Goal: Check status: Check status

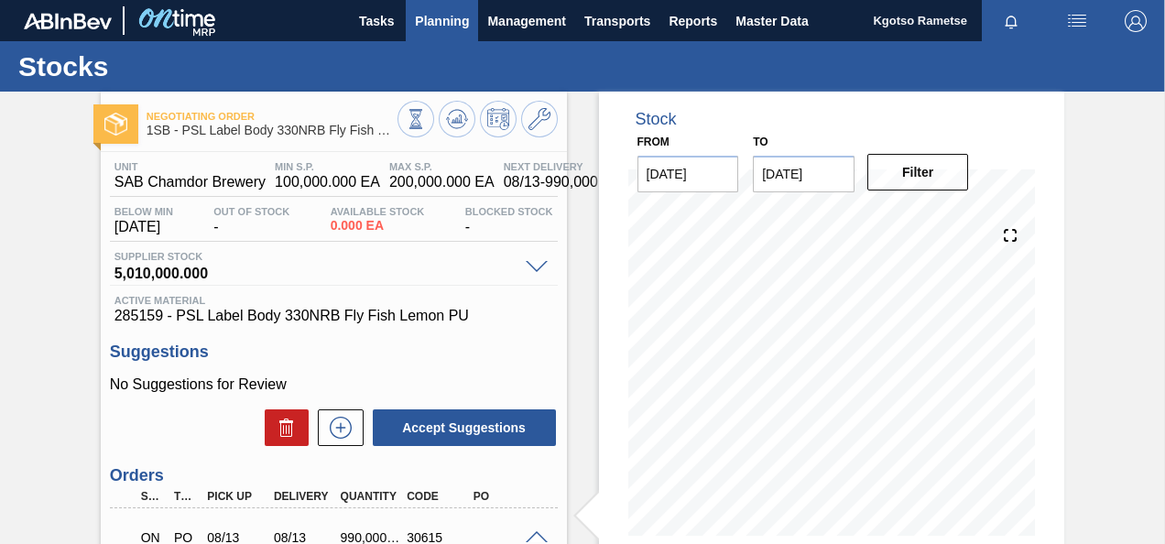
click at [458, 21] on span "Planning" at bounding box center [442, 21] width 54 height 22
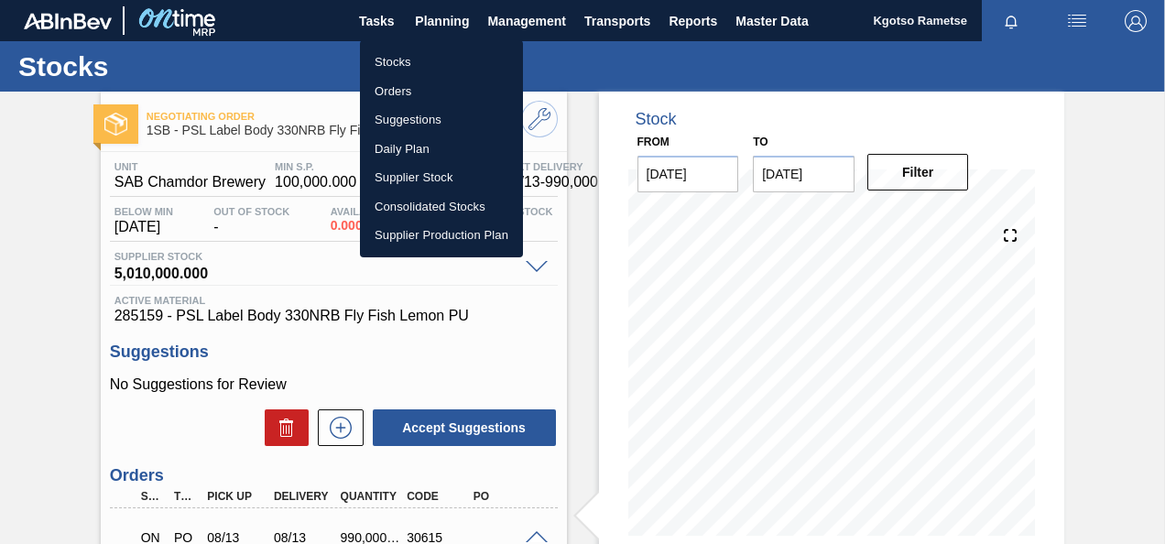
click at [427, 60] on li "Stocks" at bounding box center [441, 62] width 163 height 29
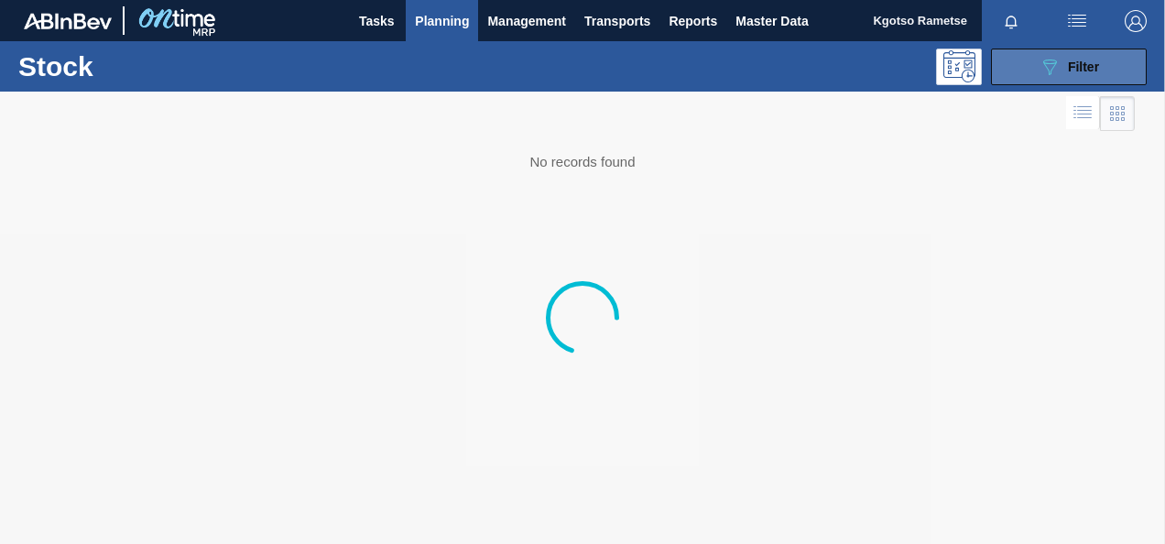
click at [1083, 75] on div "089F7B8B-B2A5-4AFE-B5C0-19BA573D28AC Filter" at bounding box center [1069, 67] width 60 height 22
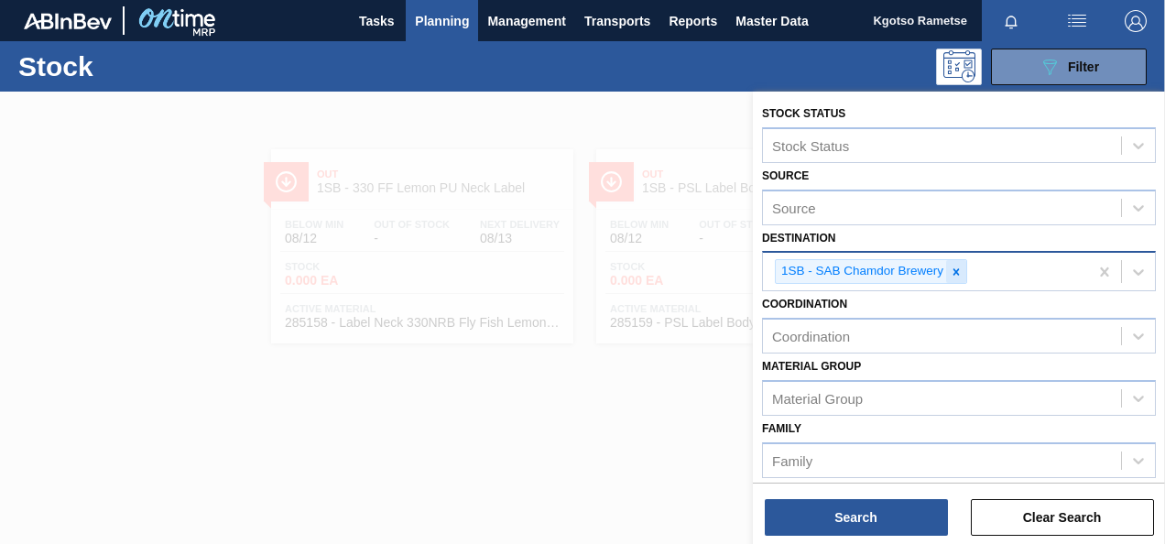
click at [956, 267] on icon at bounding box center [956, 272] width 13 height 13
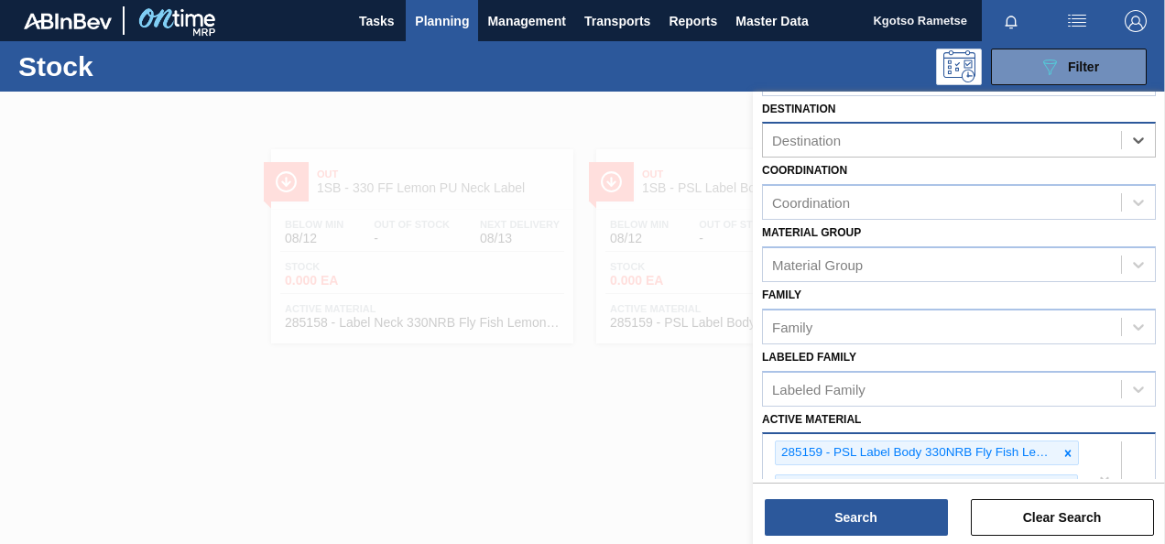
scroll to position [275, 0]
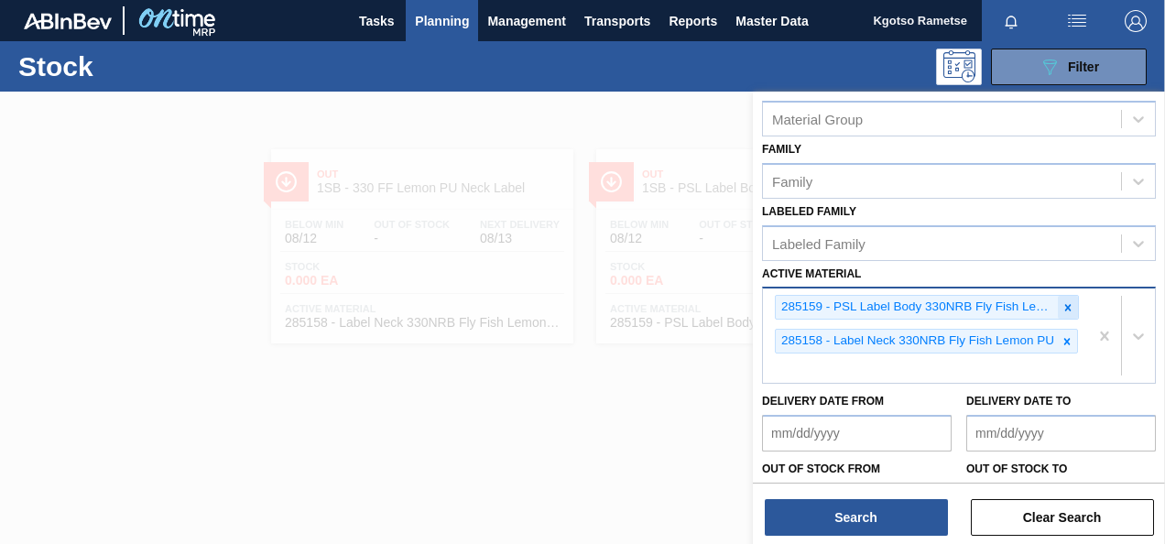
click at [1070, 301] on icon at bounding box center [1068, 307] width 13 height 13
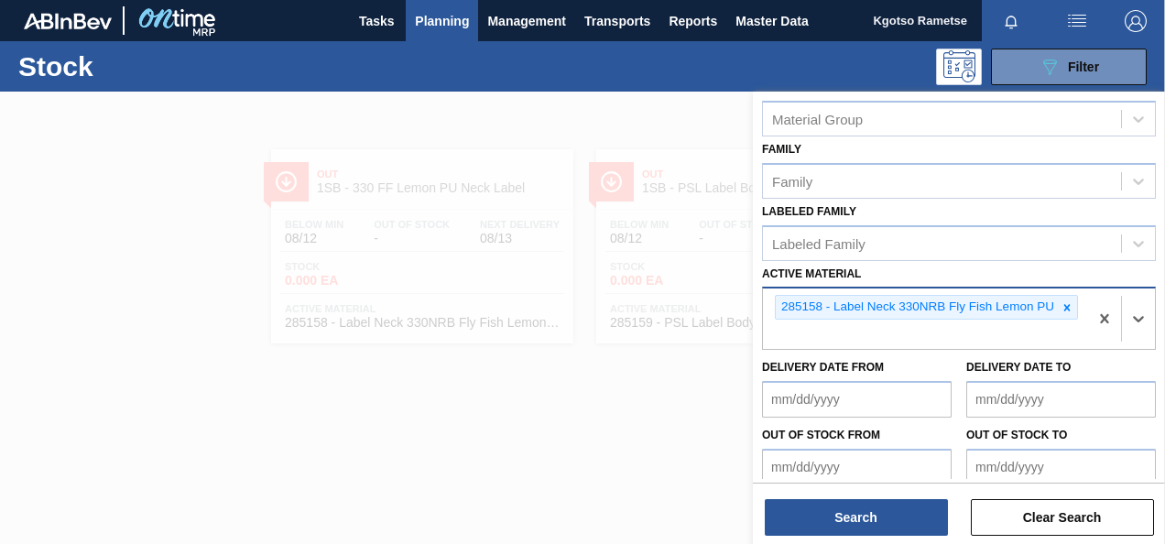
click at [1062, 308] on icon at bounding box center [1067, 307] width 13 height 13
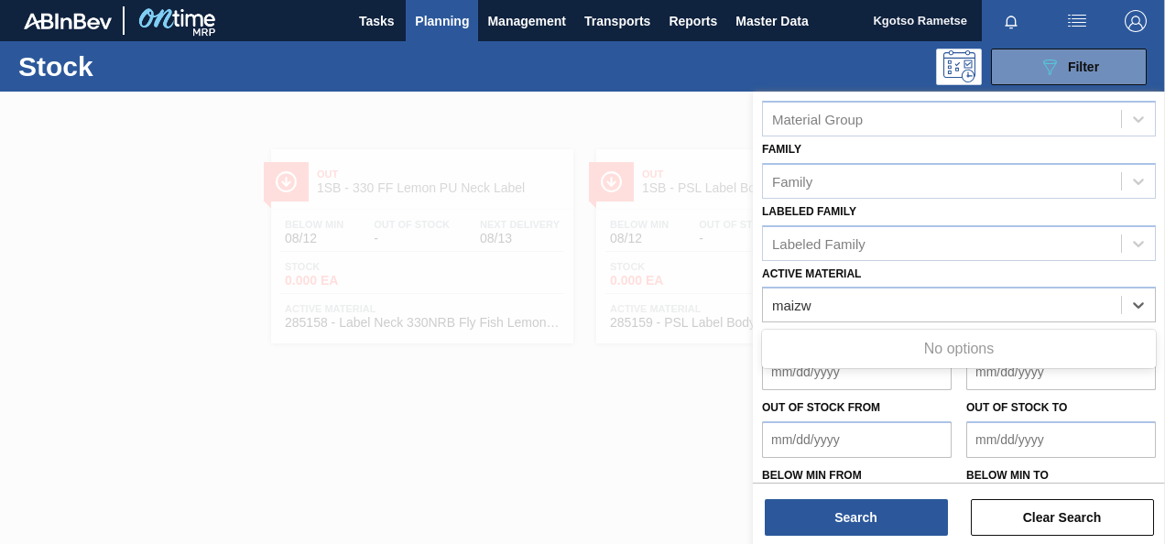
type Material "maiz"
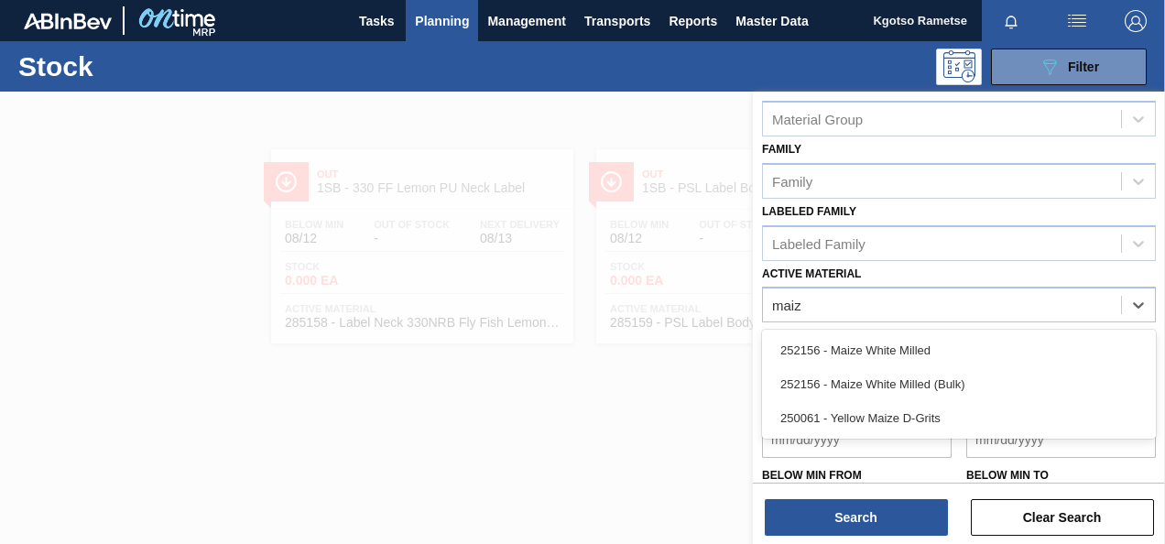
click at [832, 343] on div "252156 - Maize White Milled" at bounding box center [959, 350] width 394 height 34
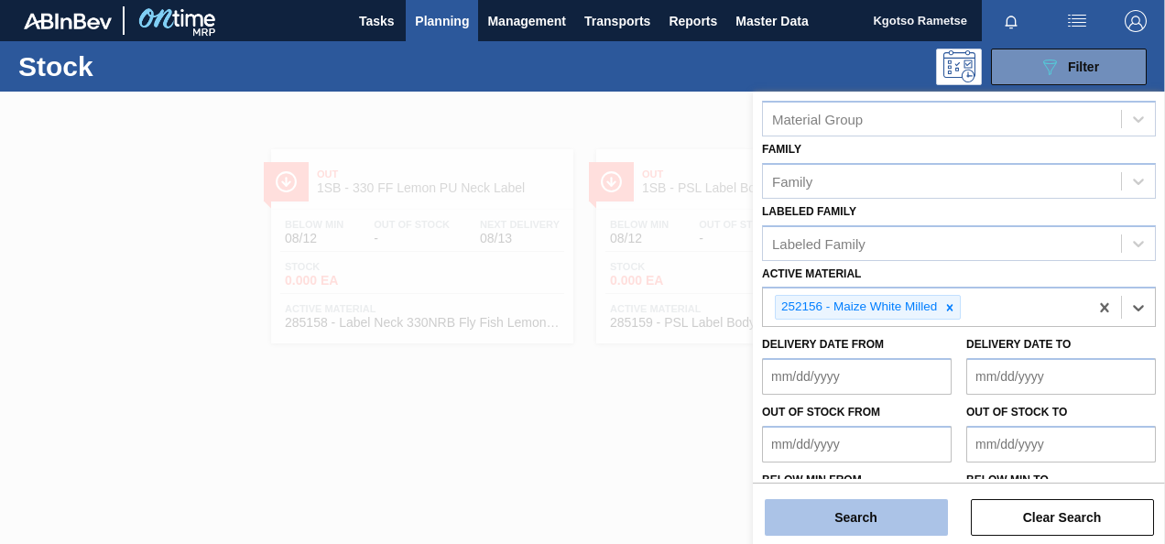
click at [822, 524] on button "Search" at bounding box center [856, 517] width 183 height 37
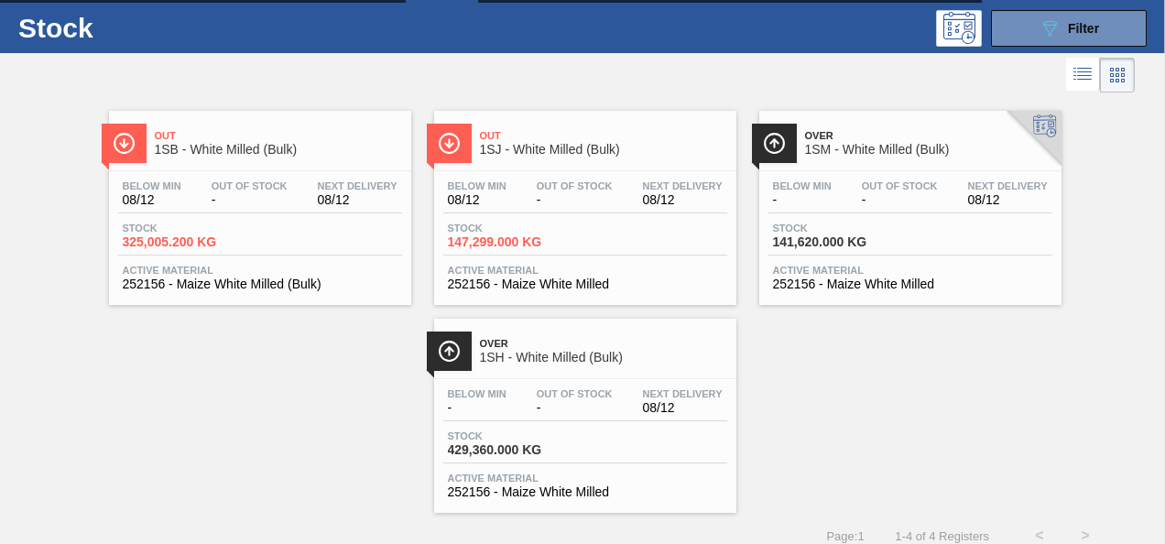
scroll to position [55, 0]
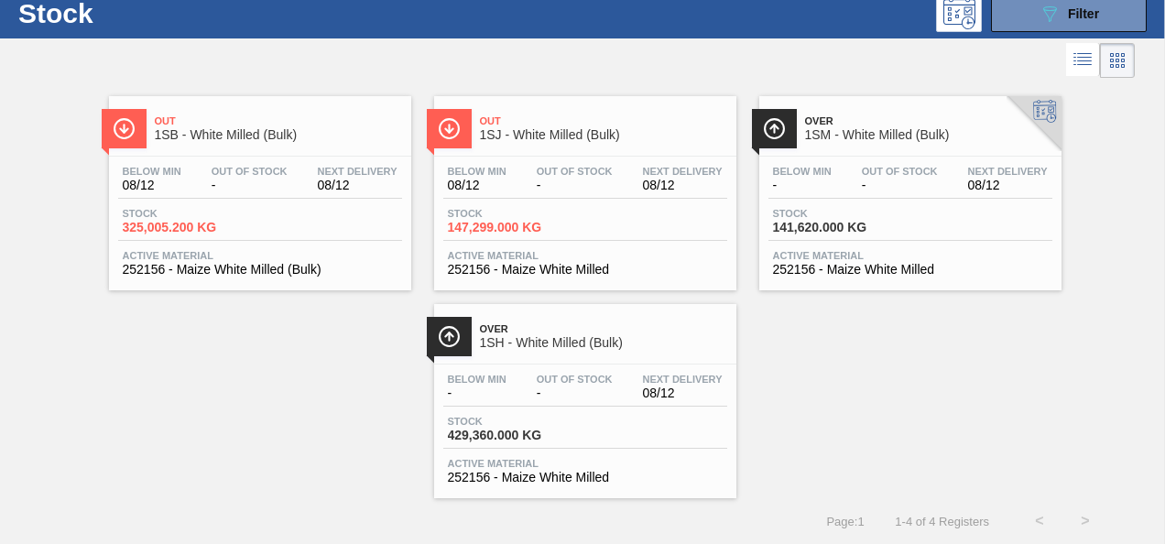
click at [216, 128] on span "1SB - White Milled (Bulk)" at bounding box center [278, 135] width 247 height 14
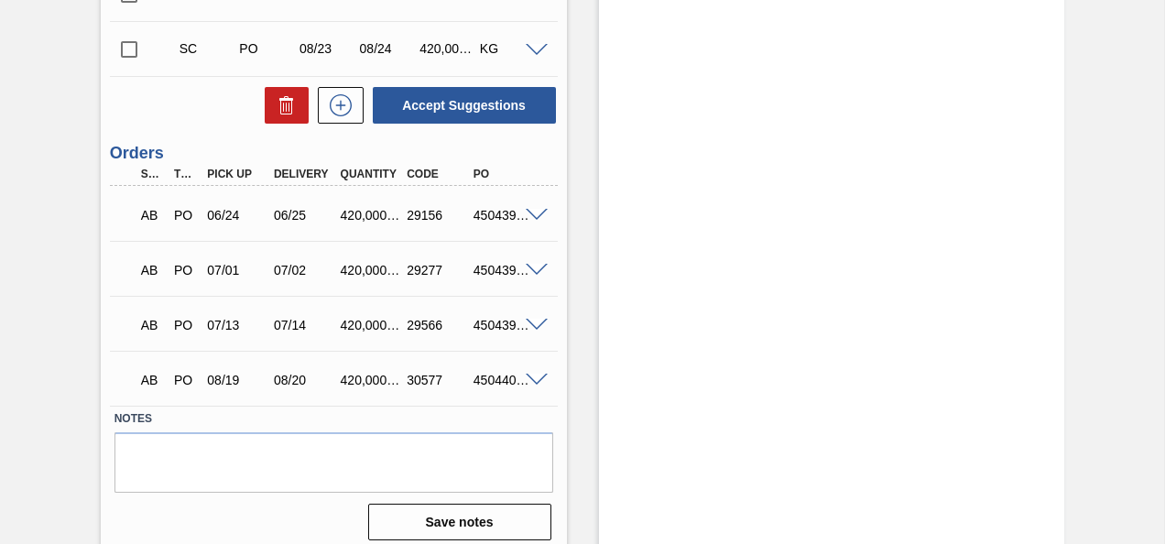
scroll to position [588, 0]
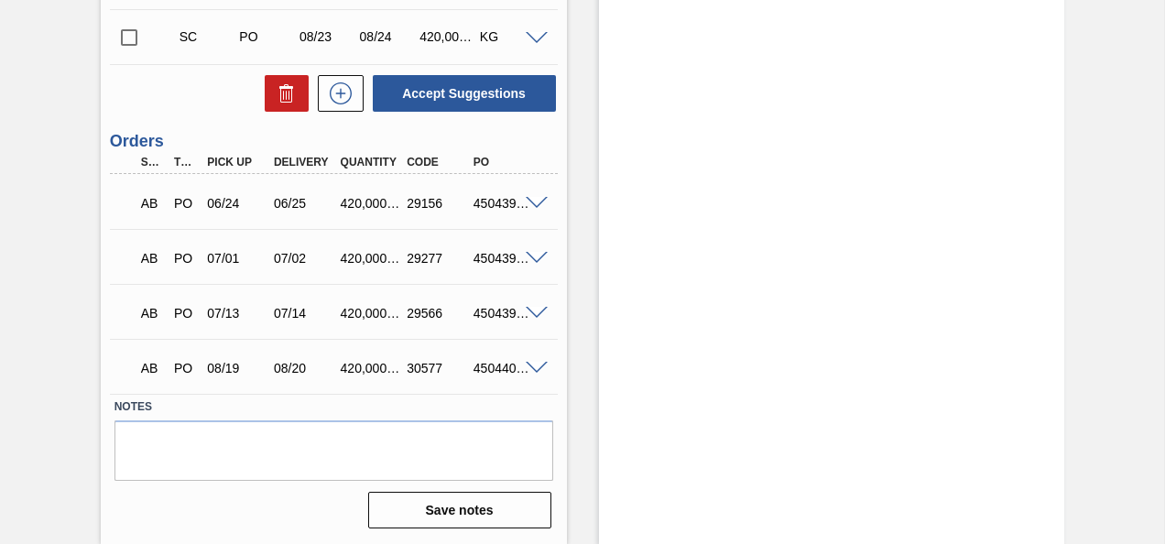
click at [539, 367] on span at bounding box center [537, 369] width 22 height 14
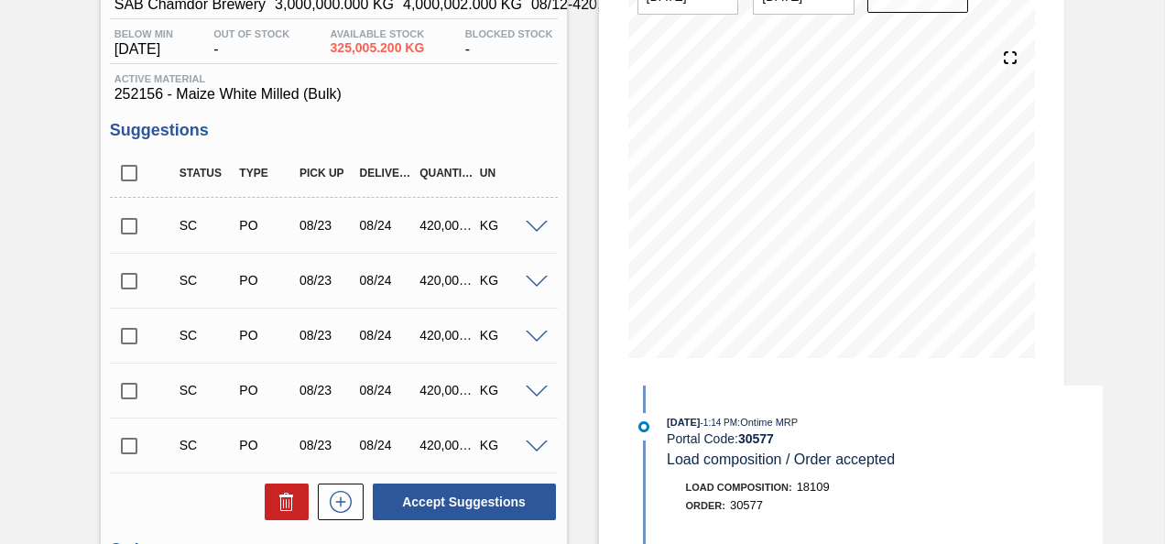
scroll to position [0, 0]
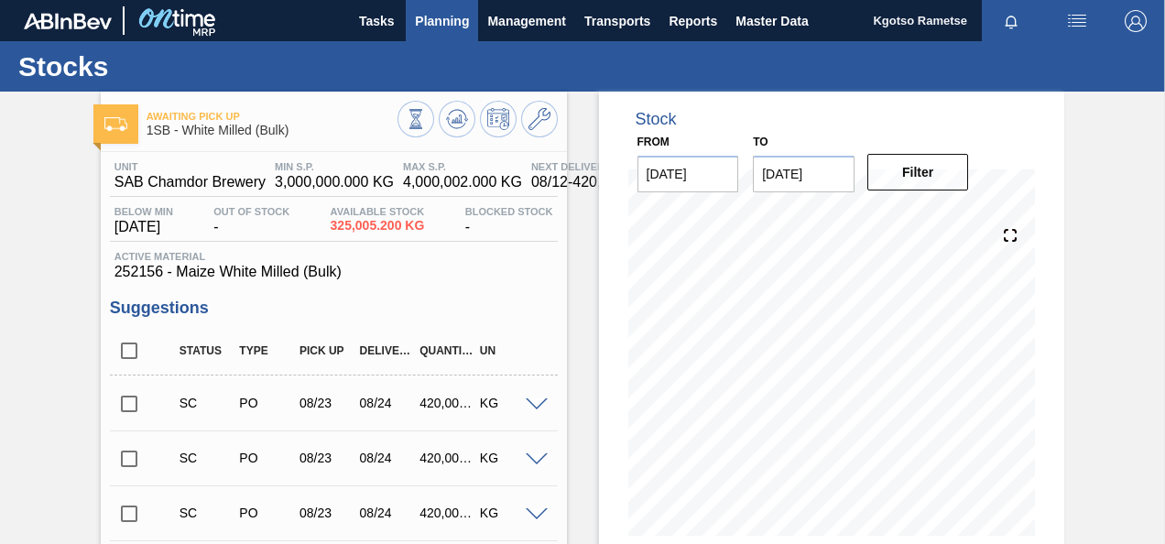
click at [463, 10] on span "Planning" at bounding box center [442, 21] width 54 height 22
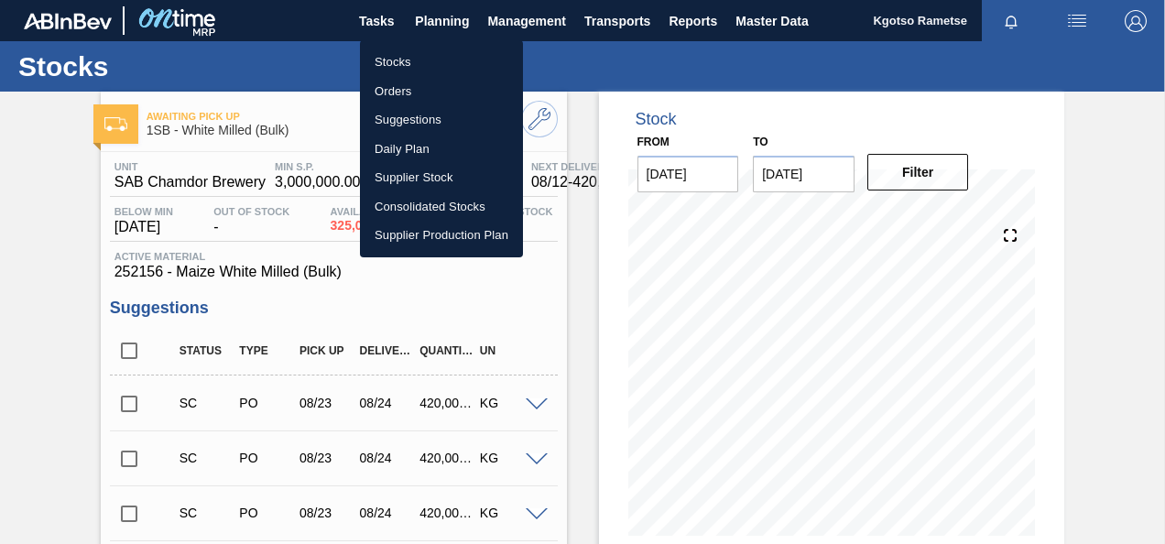
click at [441, 52] on li "Stocks" at bounding box center [441, 62] width 163 height 29
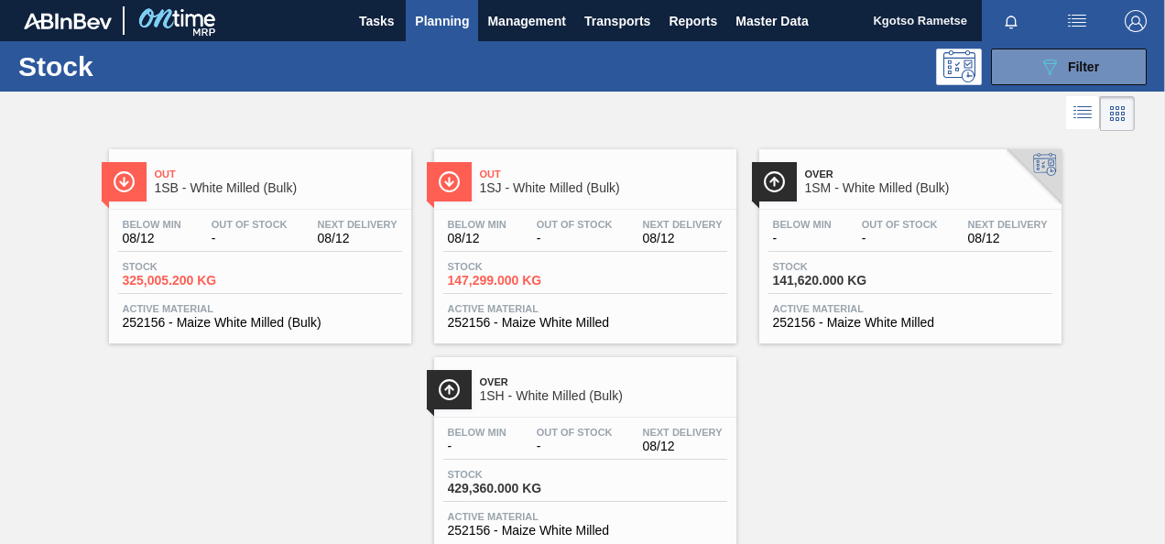
click at [538, 198] on div "Out 1SJ - White Milled (Bulk)" at bounding box center [603, 181] width 247 height 41
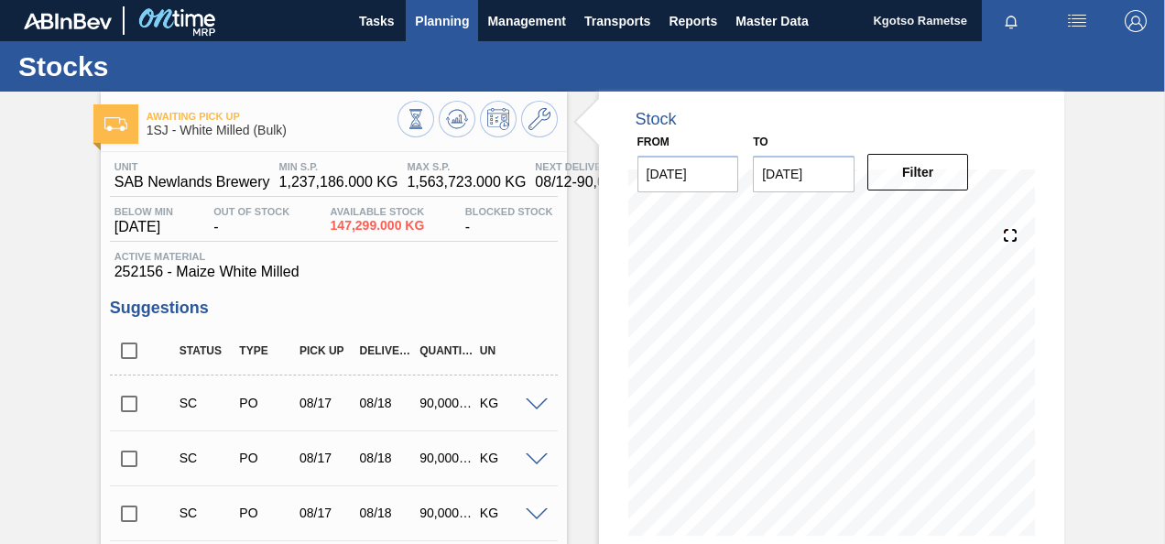
click at [448, 16] on span "Planning" at bounding box center [442, 21] width 54 height 22
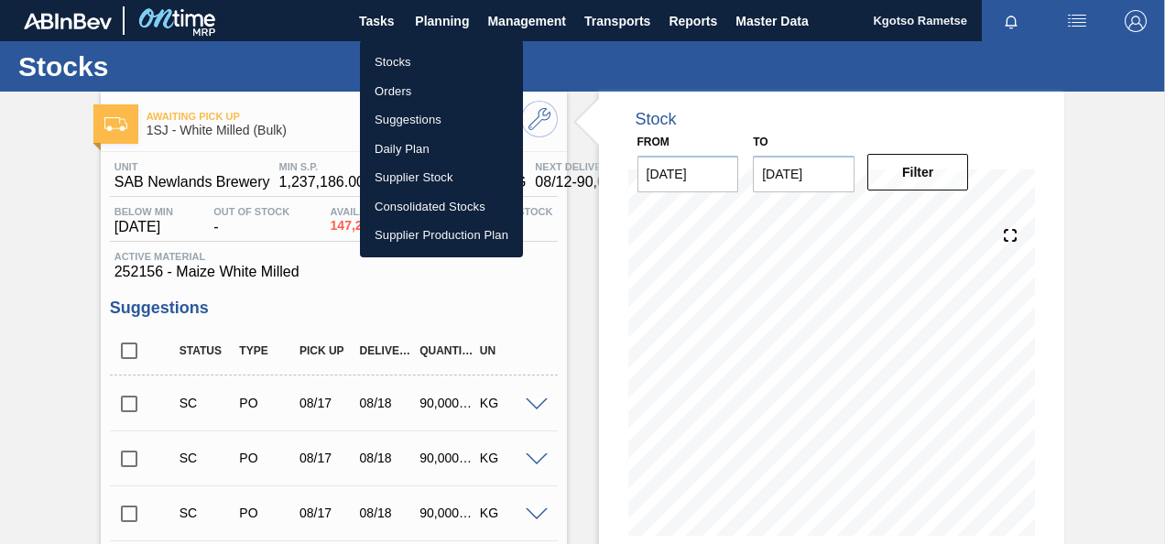
click at [418, 60] on li "Stocks" at bounding box center [441, 62] width 163 height 29
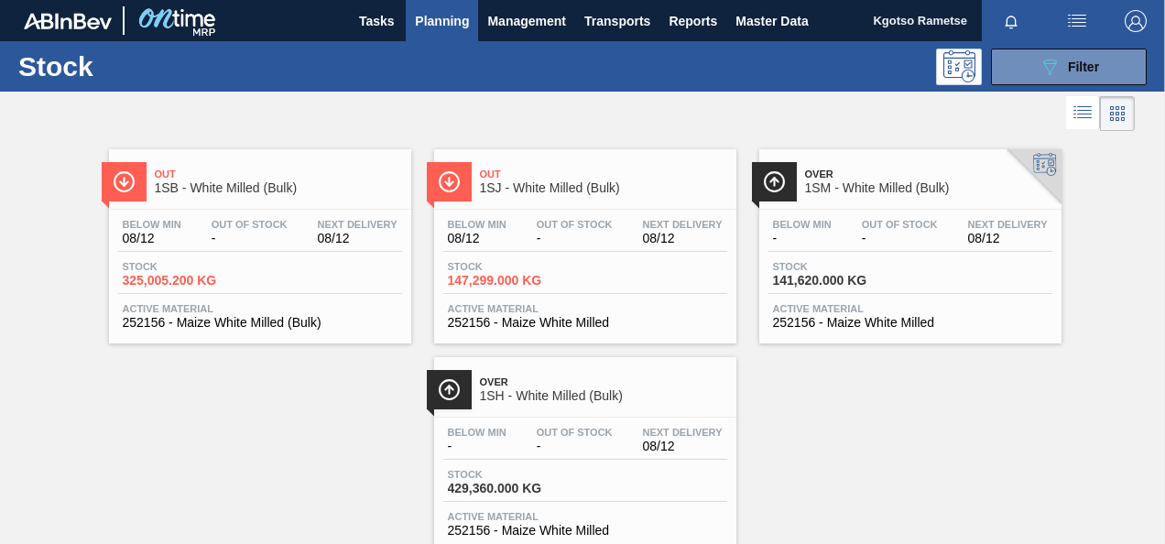
click at [887, 240] on span "-" at bounding box center [900, 239] width 76 height 14
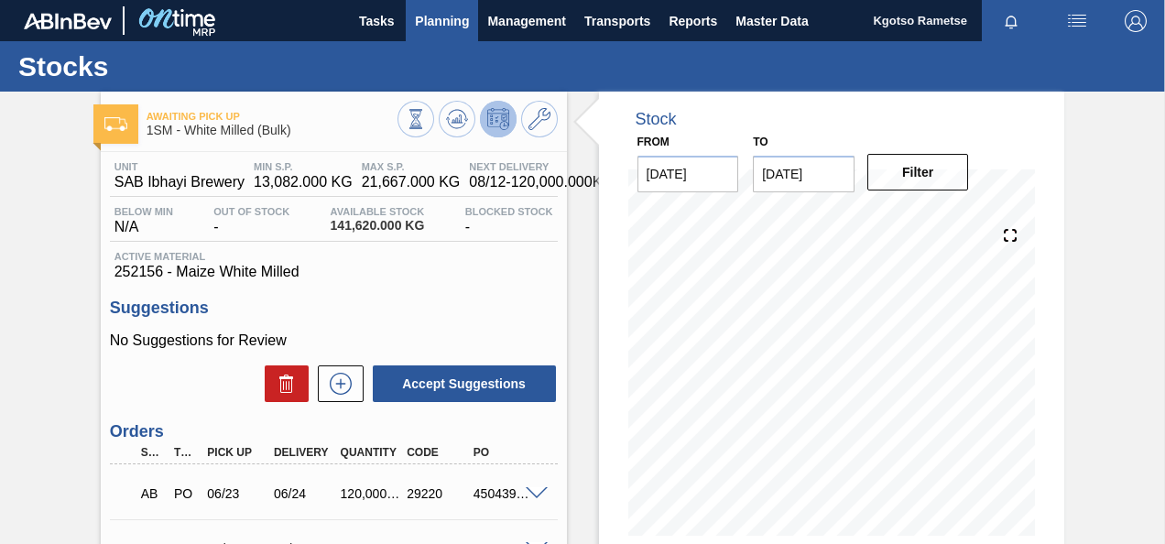
click at [442, 22] on span "Planning" at bounding box center [442, 21] width 54 height 22
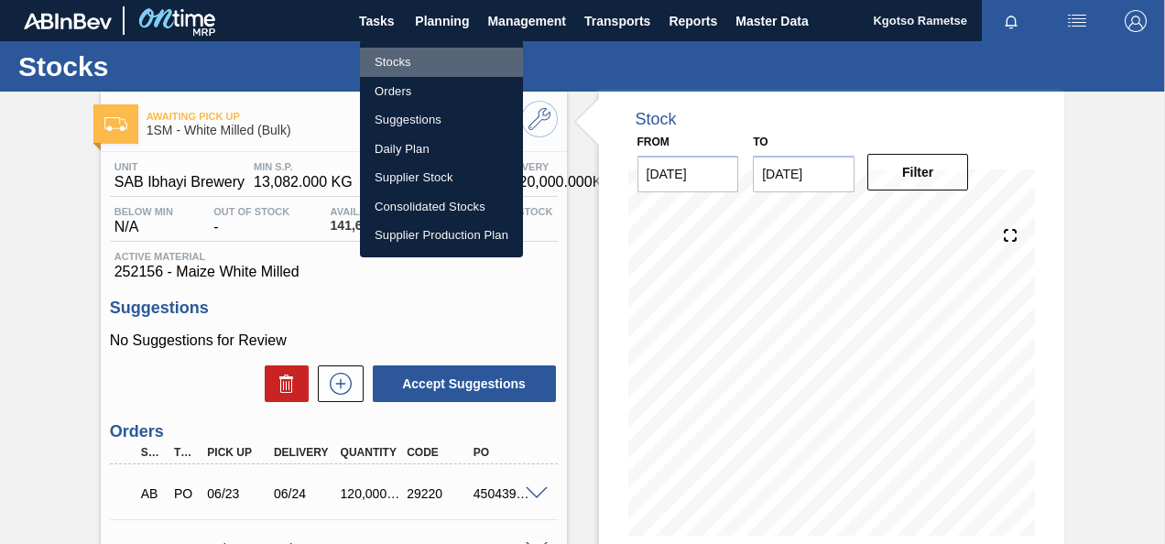
click at [429, 66] on li "Stocks" at bounding box center [441, 62] width 163 height 29
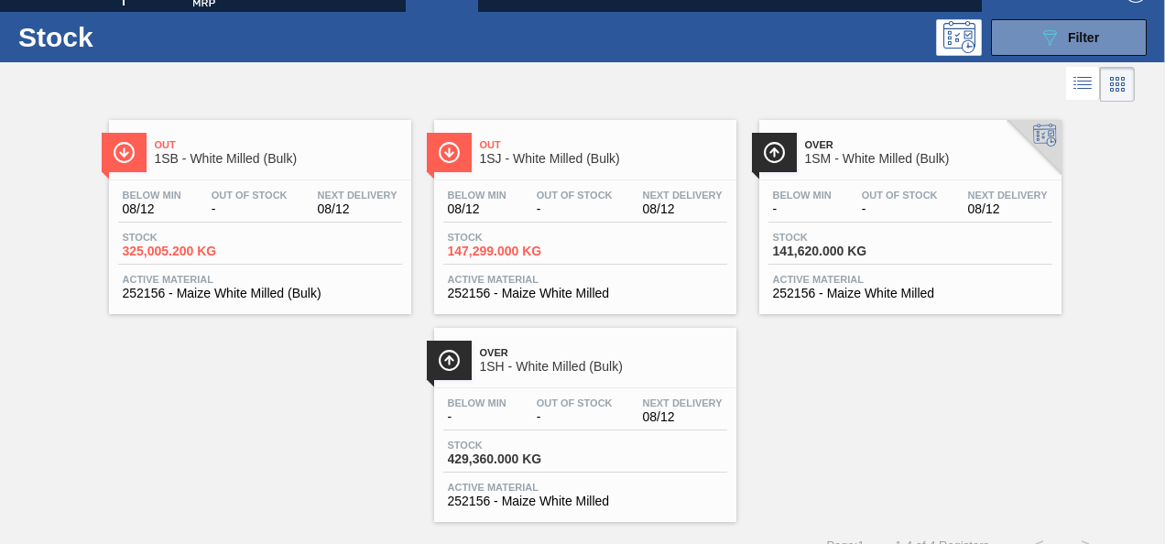
scroll to position [55, 0]
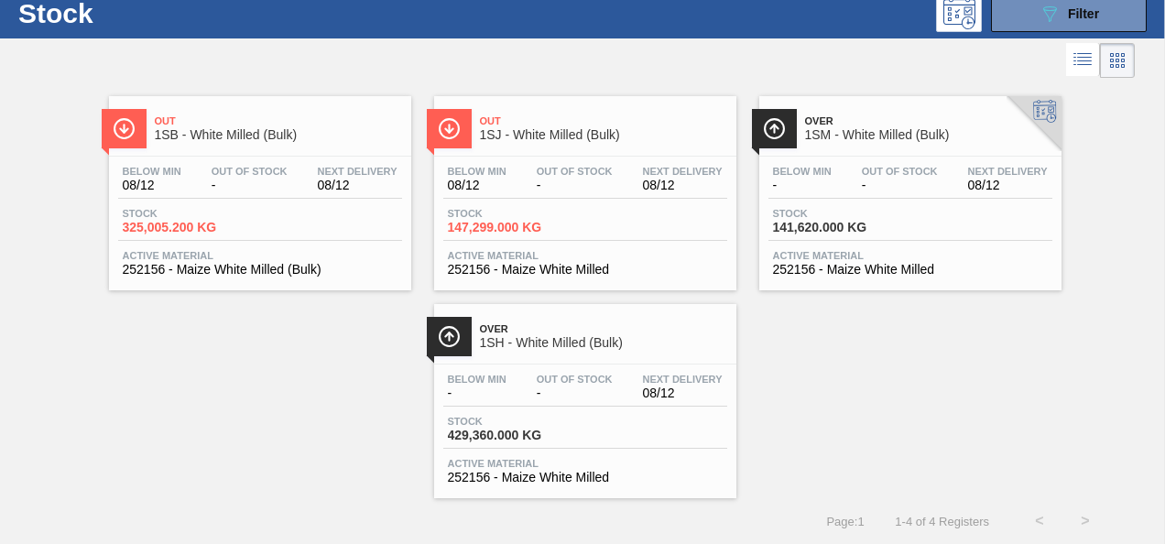
click at [526, 365] on div "Below Min - Out Of Stock - Next Delivery 08/12 Stock 429,360.000 KG Active Mate…" at bounding box center [585, 427] width 302 height 125
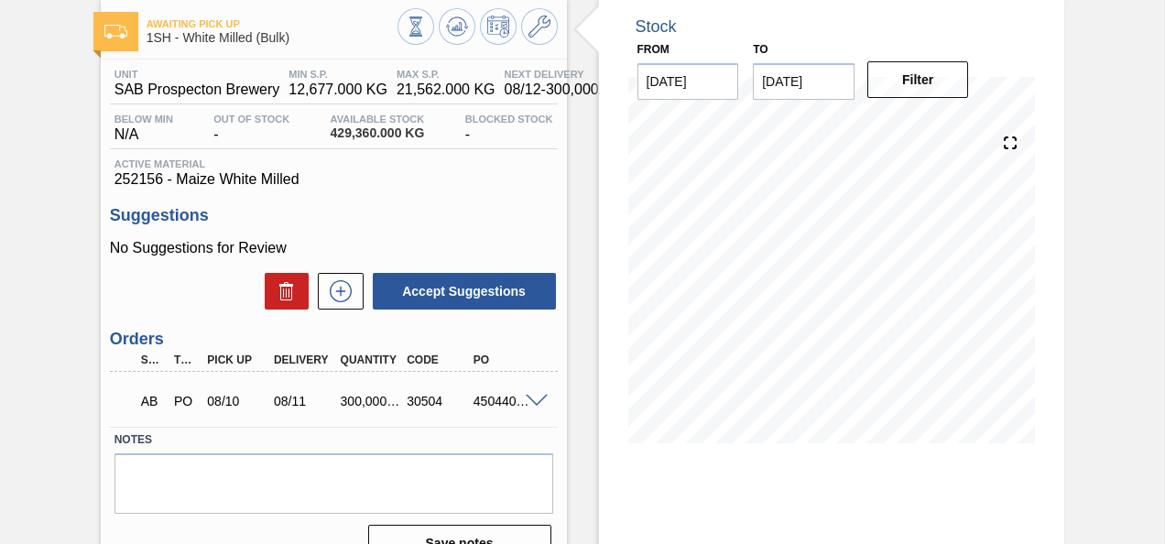
scroll to position [183, 0]
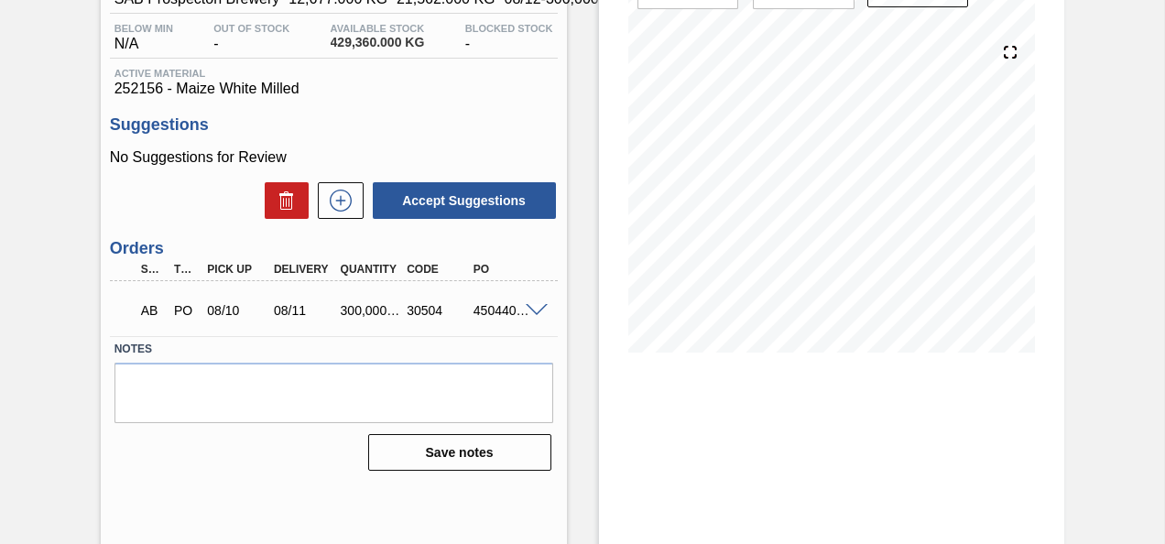
click at [528, 308] on span at bounding box center [537, 311] width 22 height 14
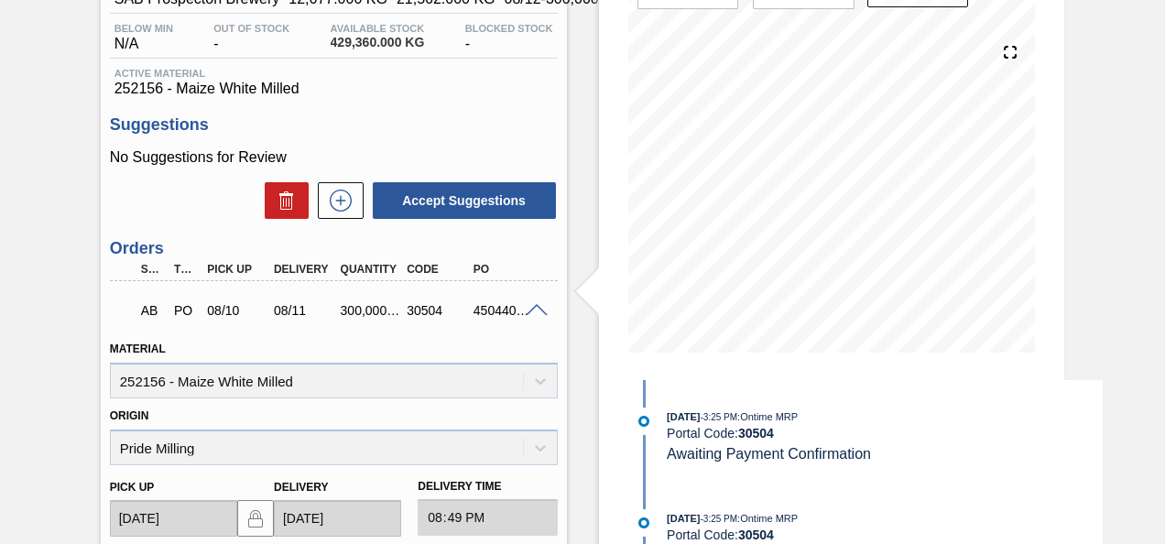
click at [528, 308] on span at bounding box center [537, 311] width 22 height 14
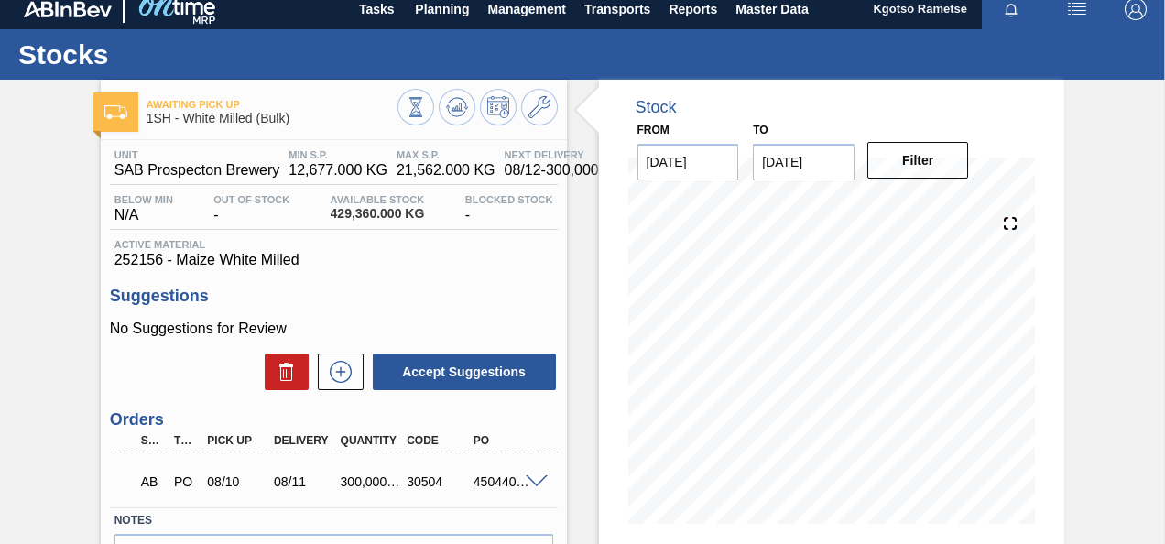
scroll to position [0, 0]
